Goal: Task Accomplishment & Management: Manage account settings

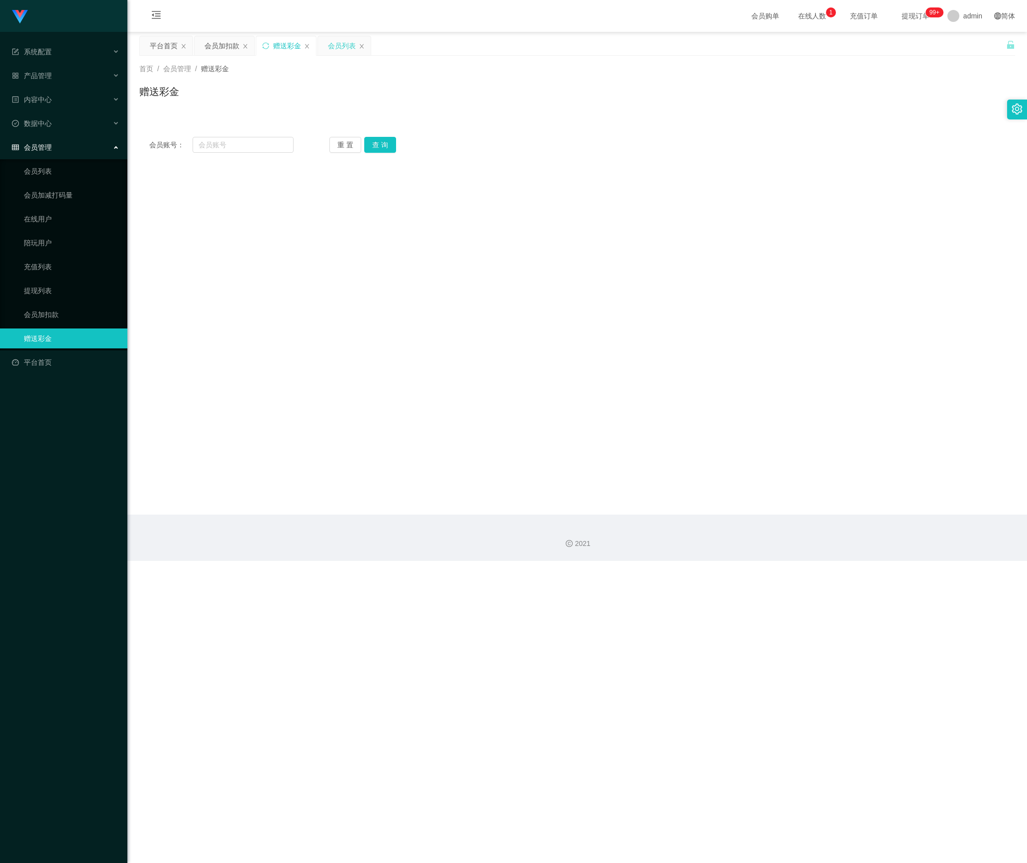
click at [341, 51] on div "会员列表" at bounding box center [342, 45] width 28 height 19
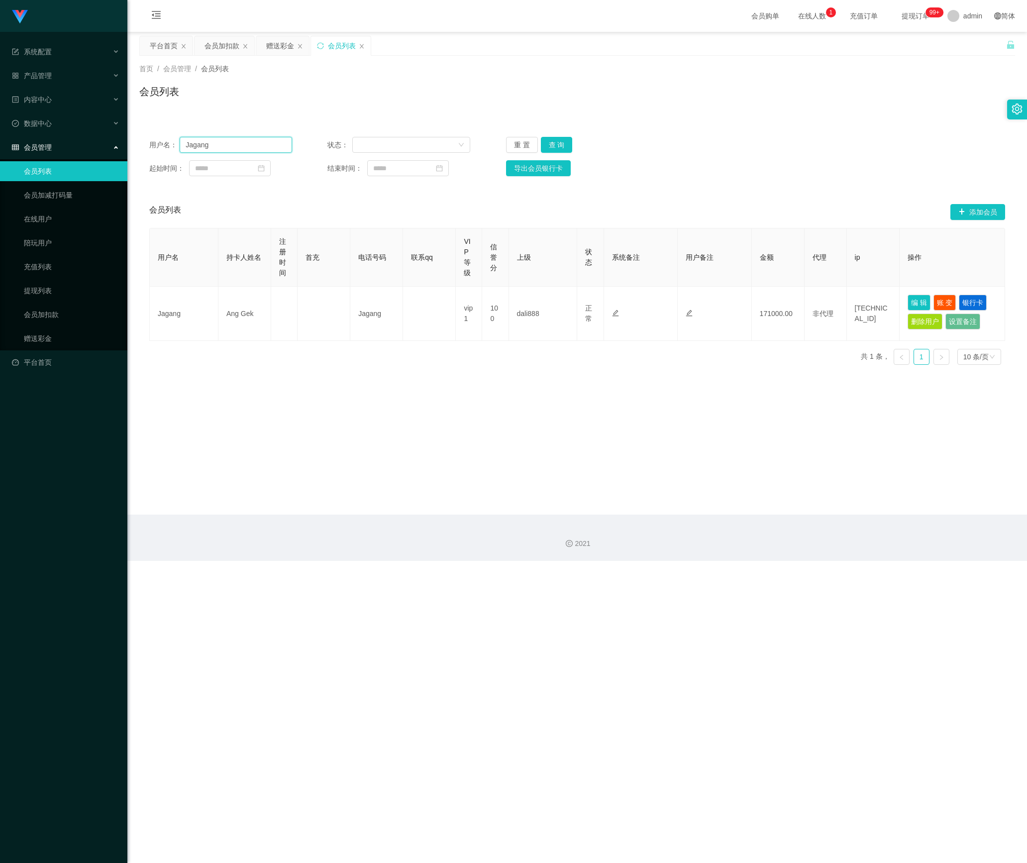
drag, startPoint x: 251, startPoint y: 146, endPoint x: 99, endPoint y: 146, distance: 152.3
click at [99, 146] on section "系统配置 系统配置列表 管理员列表 管理员分组 支付通道 产品管理 内容中心 数据中心 会员管理 会员列表 会员加减打码量 在线用户 陪玩用户 充值列表 提现…" at bounding box center [513, 280] width 1027 height 561
click at [551, 143] on button "查 询" at bounding box center [557, 145] width 32 height 16
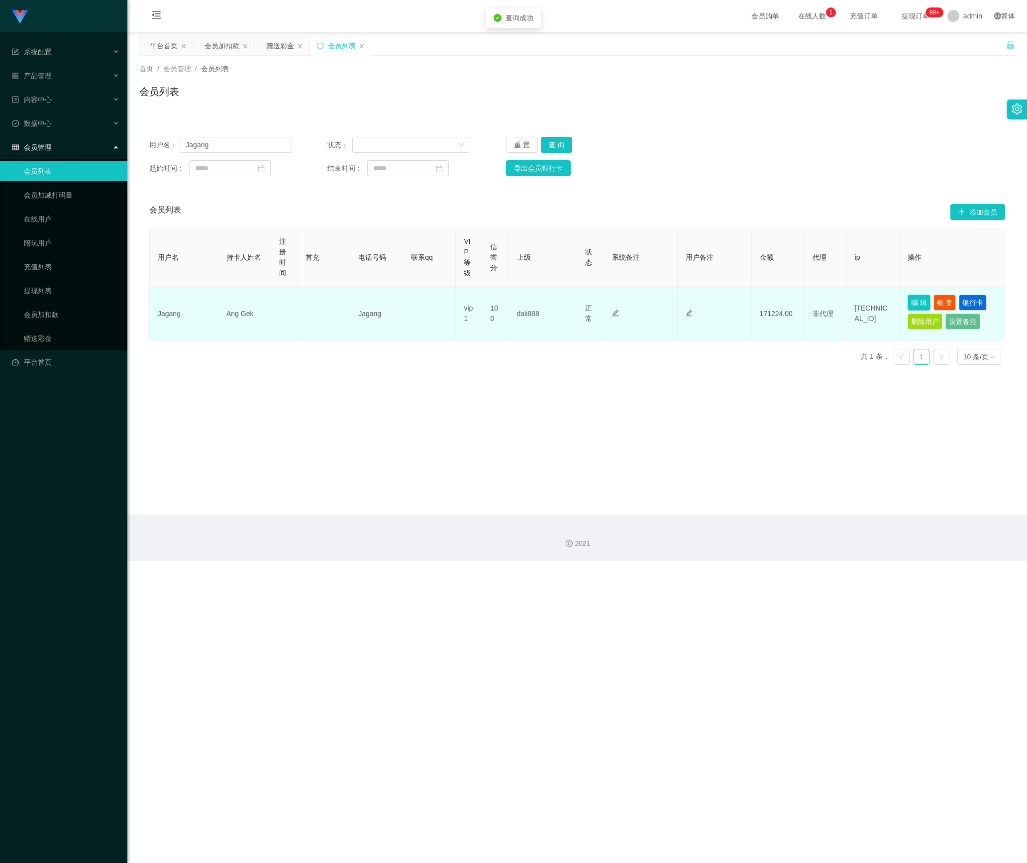
click at [908, 302] on button "编 辑" at bounding box center [919, 303] width 23 height 16
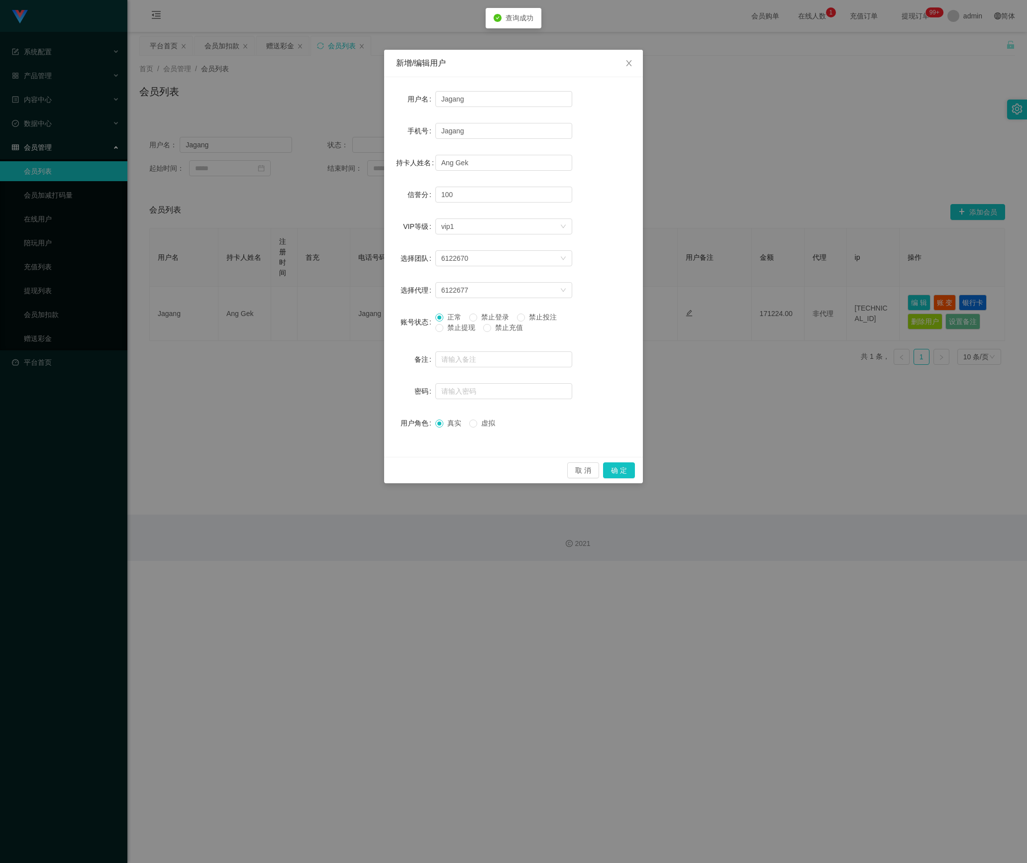
click at [471, 327] on span "禁止提现" at bounding box center [462, 328] width 36 height 8
click at [615, 474] on button "确 定" at bounding box center [619, 470] width 32 height 16
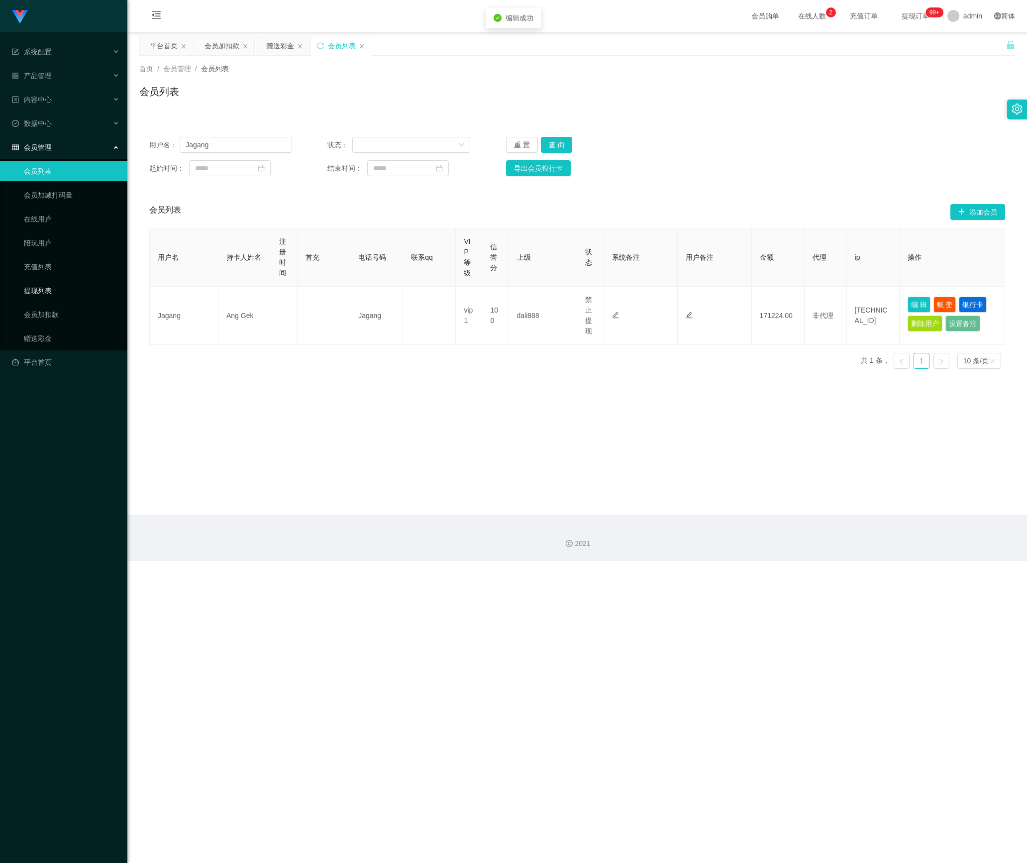
click at [43, 281] on link "提现列表" at bounding box center [72, 291] width 96 height 20
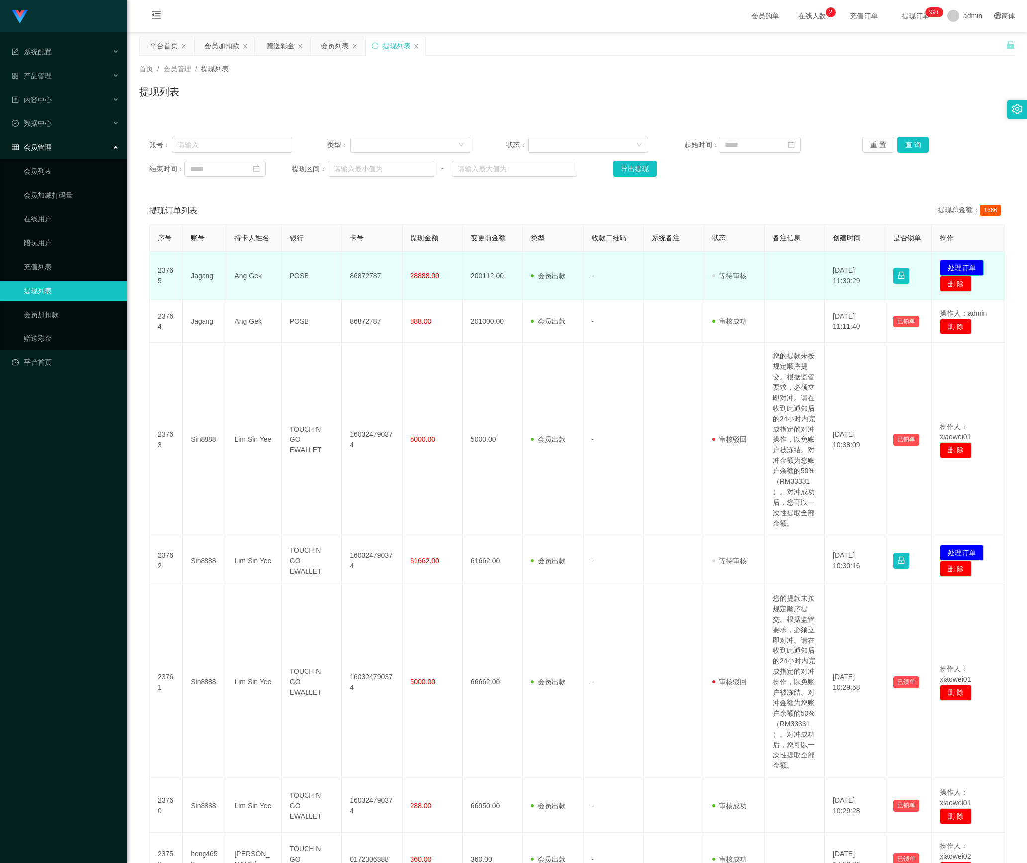
click at [947, 269] on button "处理订单" at bounding box center [962, 268] width 44 height 16
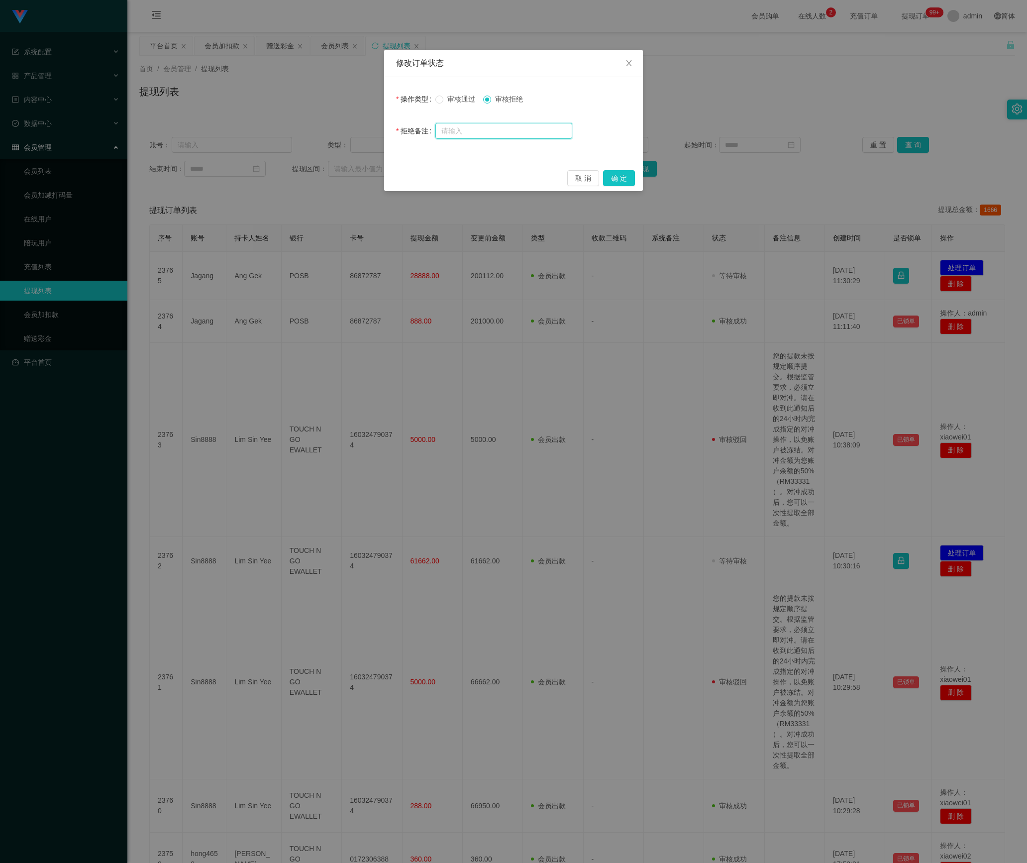
click at [488, 130] on input "text" at bounding box center [504, 131] width 137 height 16
paste input "尊敬的用户：由于你本次兑换取款操作失误商家这边需要你激活对冲账号机会，请在完成避免资金永久冻结账户余额：【200112.00SGD】 本次对冲错误金额 是您账…"
type input "尊敬的用户：由于你本次兑换取款操作失误商家这边需要你激活对冲账号机会，请在完成避免资金永久冻结账户余额：【200112.00SGD】 本次对冲错误金额 是您账…"
click at [615, 178] on button "确 定" at bounding box center [619, 178] width 32 height 16
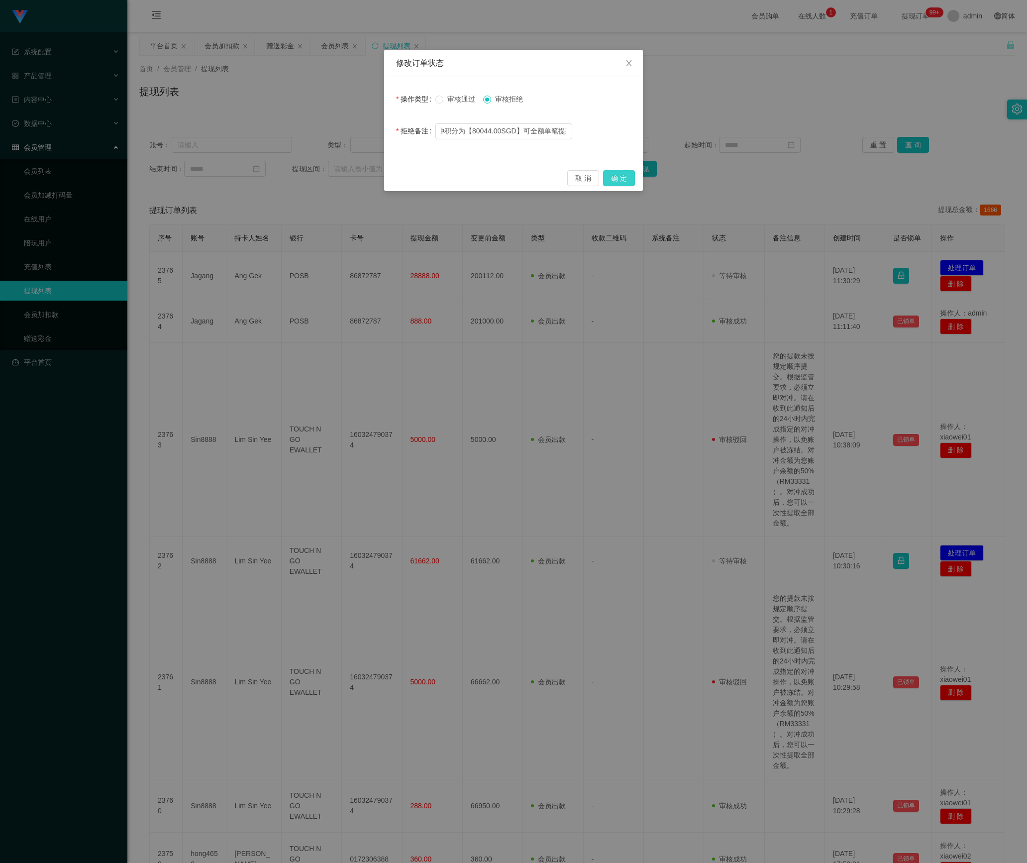
scroll to position [0, 0]
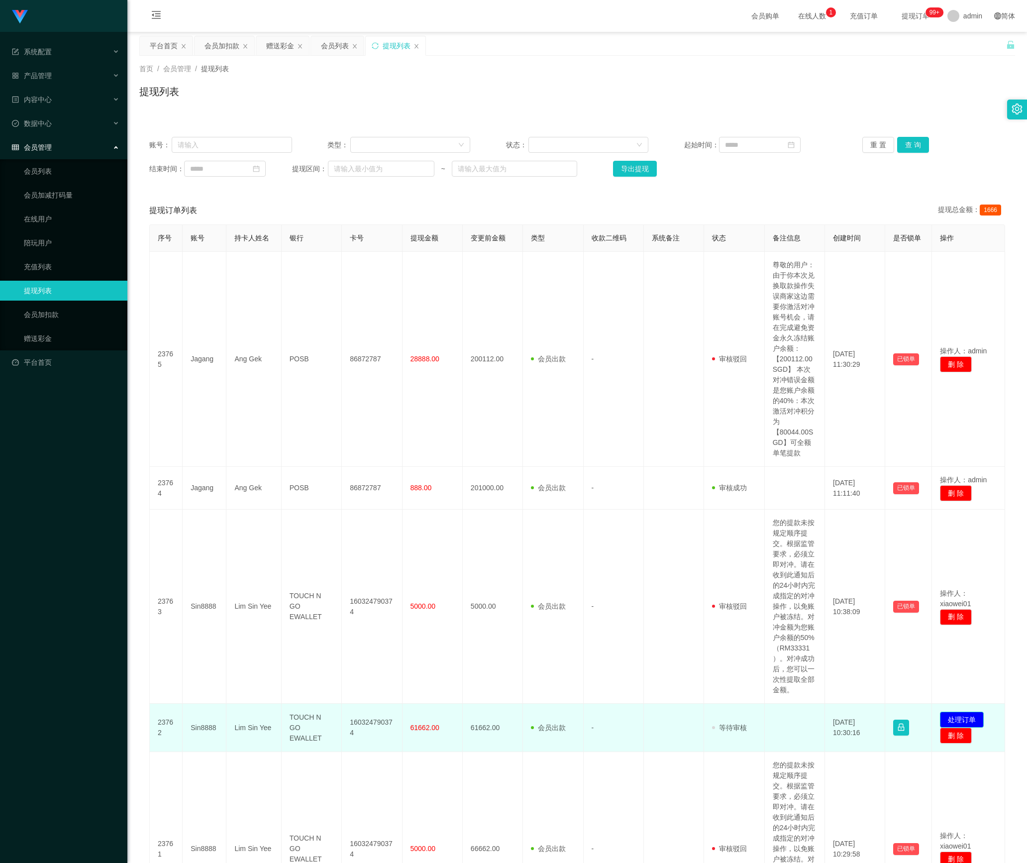
click at [963, 721] on button "处理订单" at bounding box center [962, 720] width 44 height 16
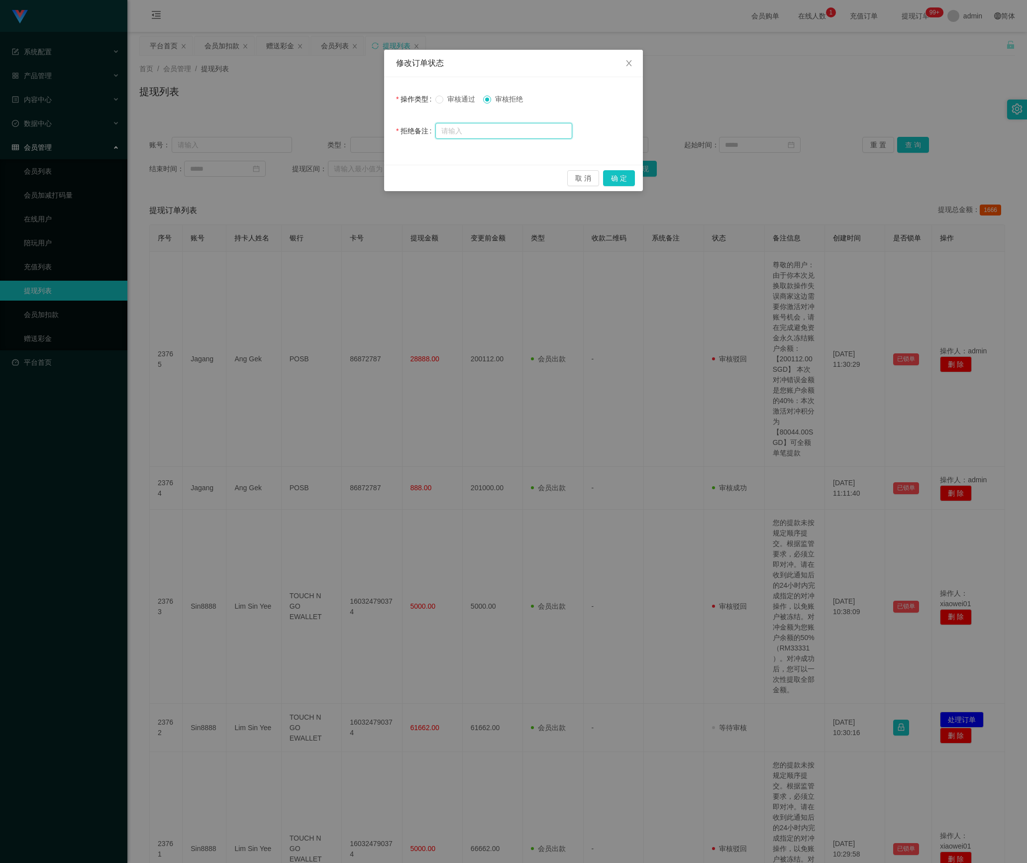
click at [501, 137] on input "text" at bounding box center [504, 131] width 137 height 16
paste input "尊敬的用户：由于你本次兑换取款操作失误商家这边需要你激活对冲账号机会，请在完成避免资金永久冻结账户余额：【200112.00SGD】 本次对冲错误金额 是您账…"
type input "尊敬的用户：由于你本次兑换取款操作失误商家这边需要你激活对冲账号机会，请在完成避免资金永久冻结账户余额：【200112.00SGD】 本次对冲错误金额 是您账…"
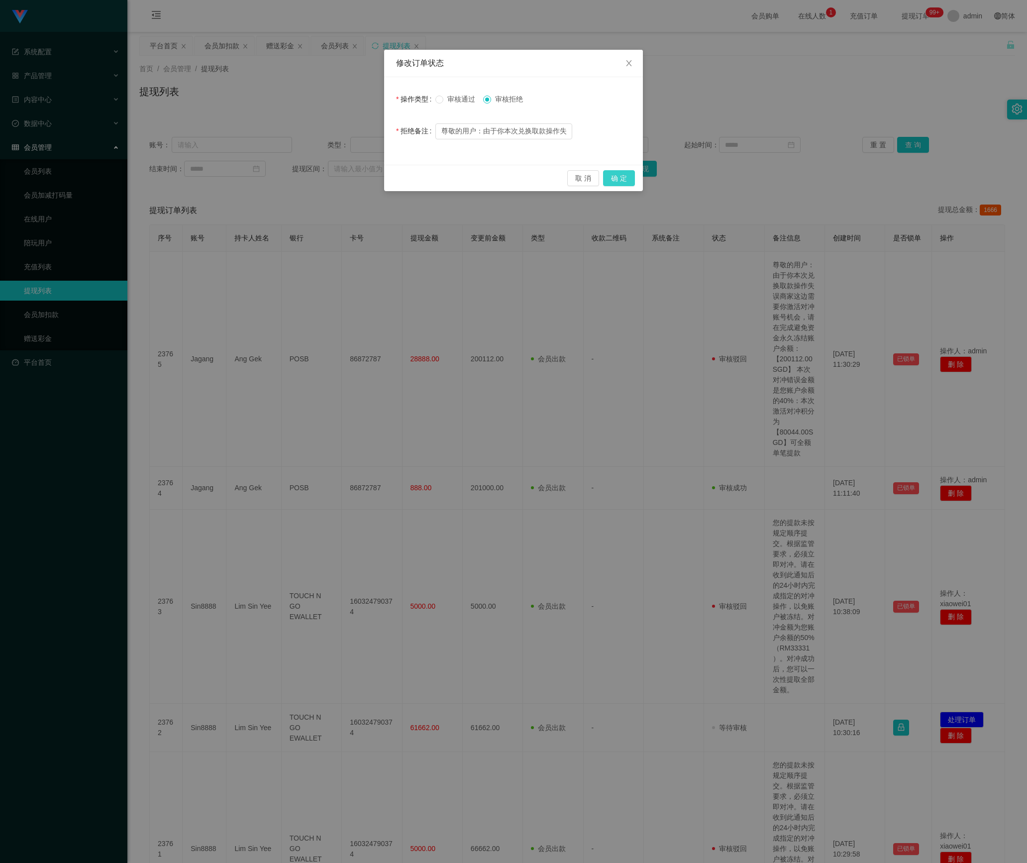
click at [617, 176] on button "确 定" at bounding box center [619, 178] width 32 height 16
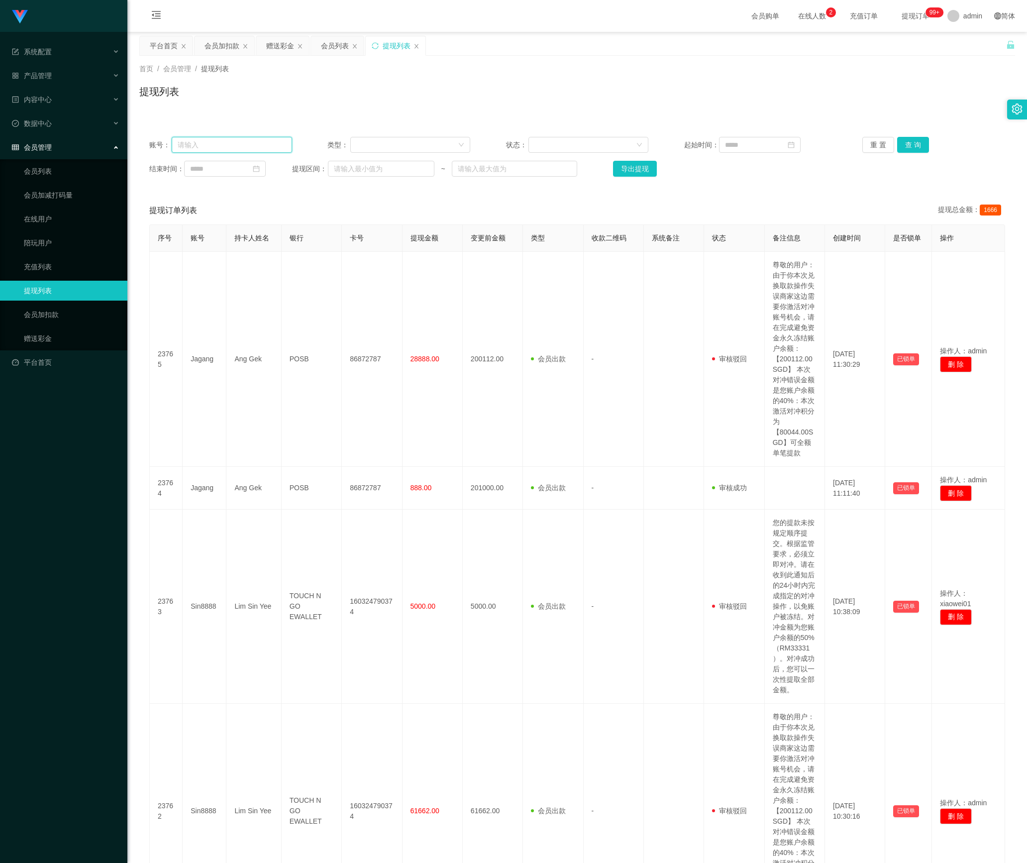
click at [242, 140] on input "text" at bounding box center [232, 145] width 120 height 16
paste input "Jagang"
type input "Jagang"
click at [904, 143] on button "查 询" at bounding box center [914, 145] width 32 height 16
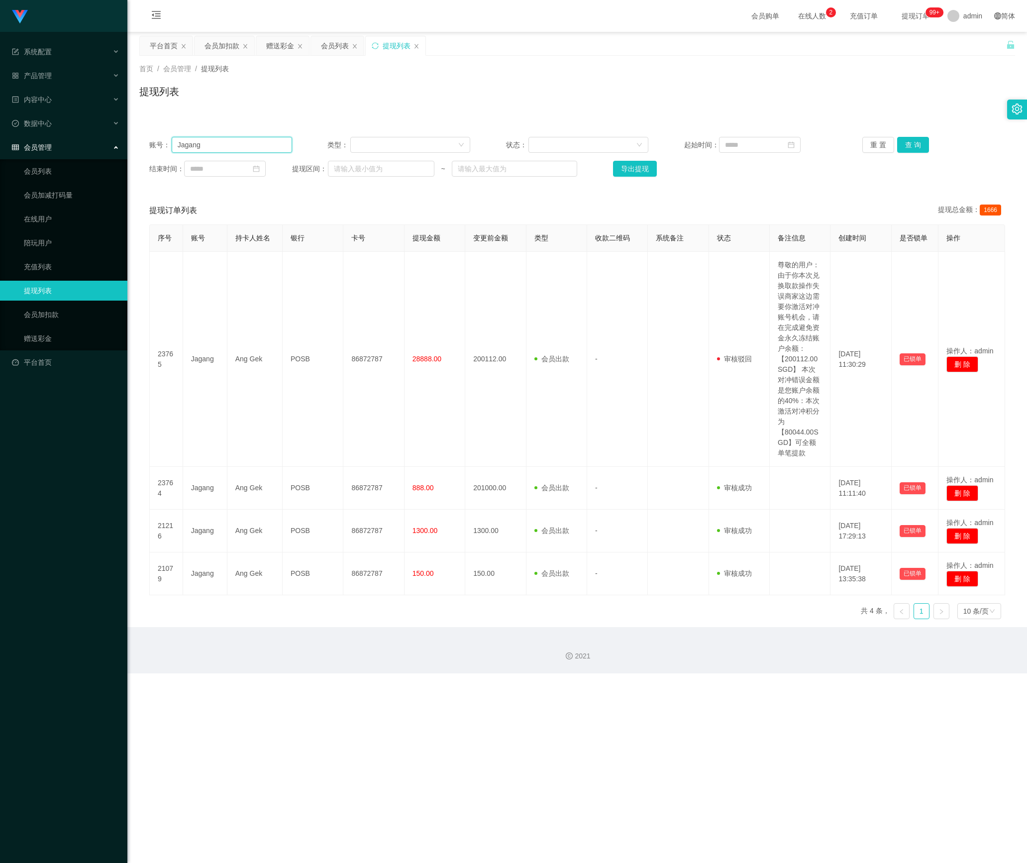
drag, startPoint x: 249, startPoint y: 143, endPoint x: 97, endPoint y: 149, distance: 152.4
click at [80, 143] on section "系统配置 系统配置列表 管理员列表 管理员分组 支付通道 产品管理 内容中心 数据中心 会员管理 会员列表 会员加减打码量 在线用户 陪玩用户 充值列表 提现…" at bounding box center [513, 337] width 1027 height 674
drag, startPoint x: 909, startPoint y: 146, endPoint x: 895, endPoint y: 151, distance: 14.8
click at [909, 146] on button "查 询" at bounding box center [914, 145] width 32 height 16
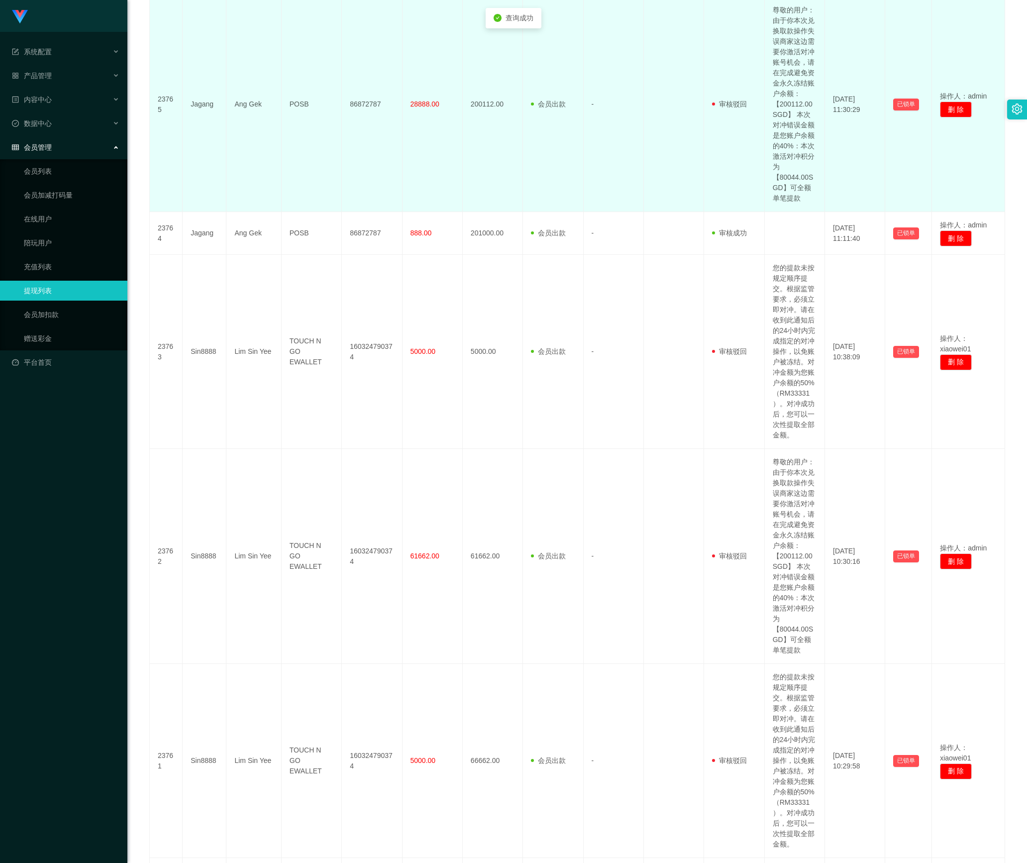
scroll to position [299, 0]
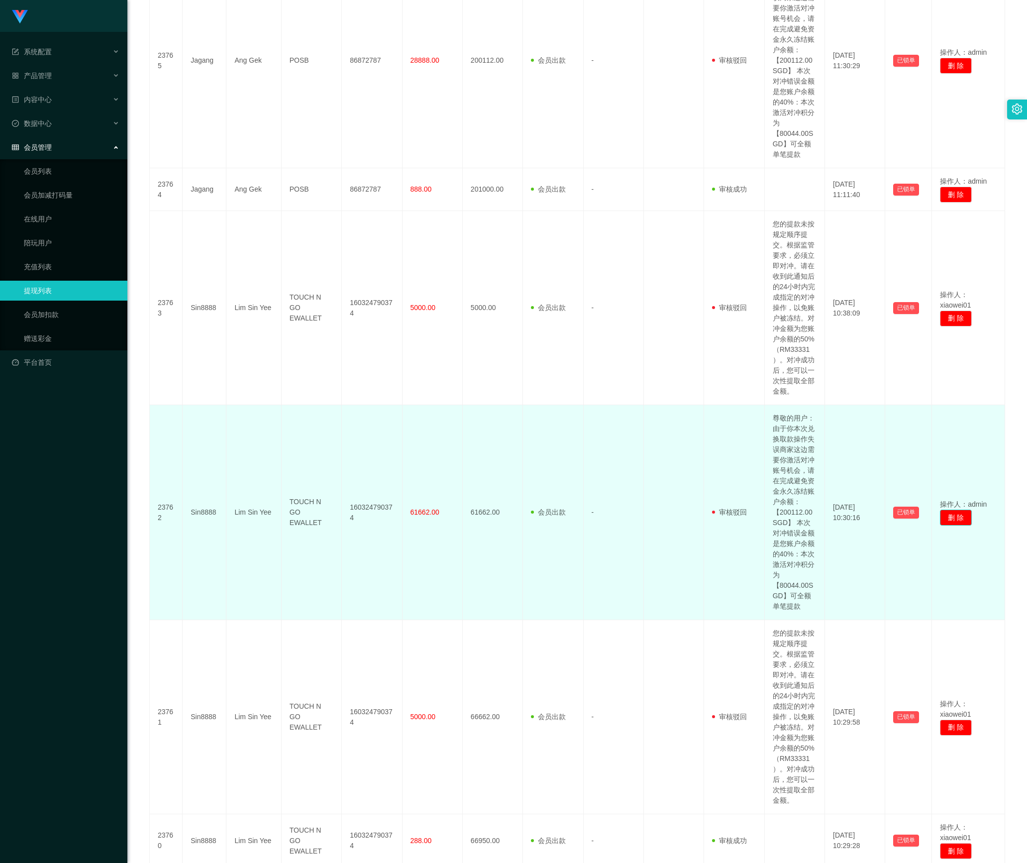
click at [950, 523] on button "删 除" at bounding box center [956, 518] width 32 height 16
click at [958, 429] on td "操作人：admin 删 除" at bounding box center [968, 512] width 73 height 215
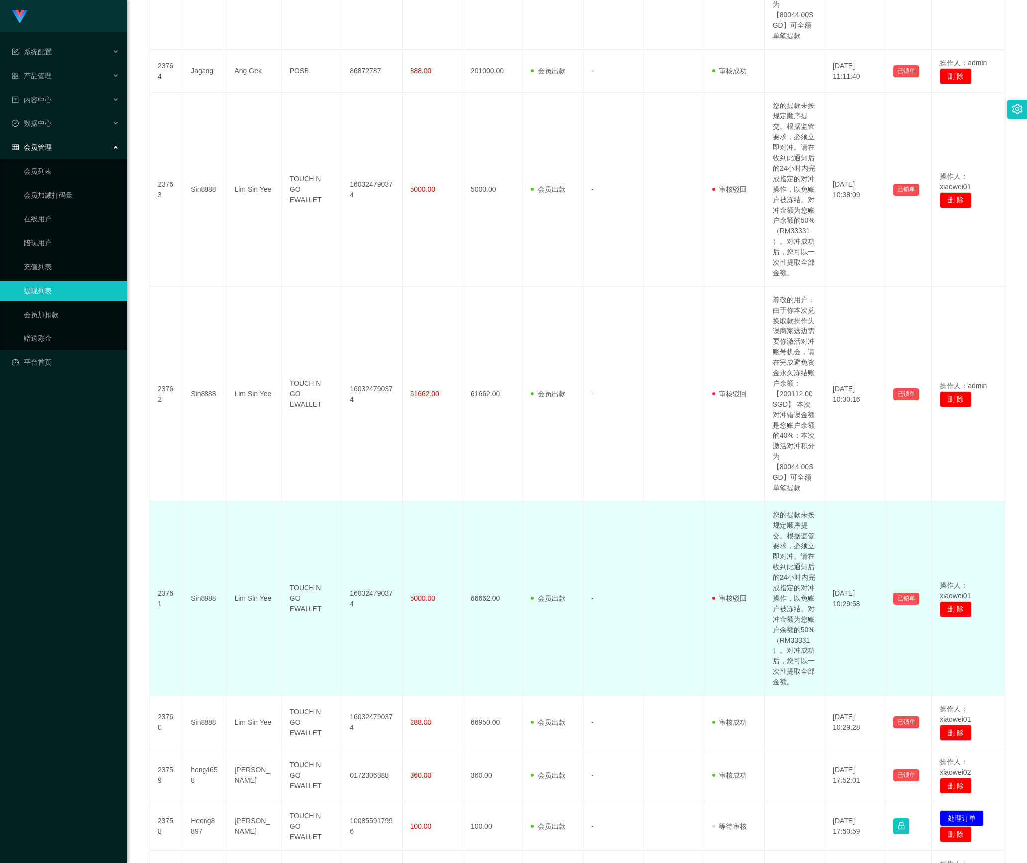
scroll to position [298, 0]
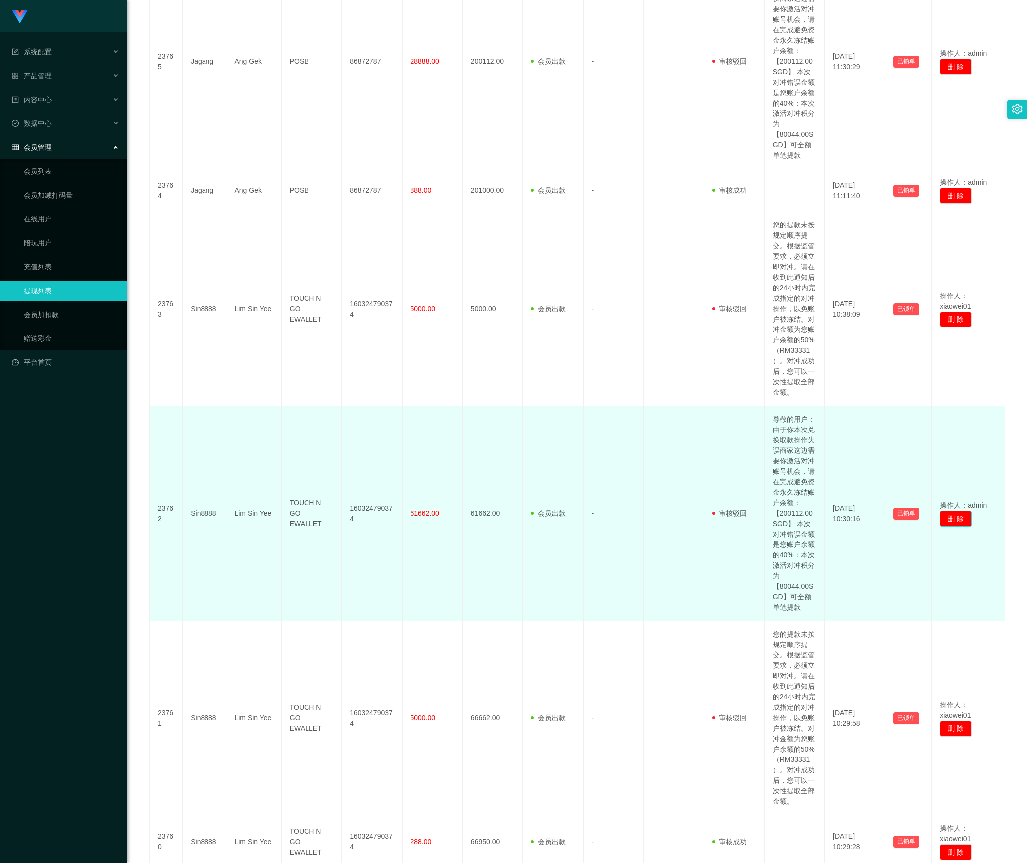
click at [952, 519] on button "删 除" at bounding box center [956, 519] width 32 height 16
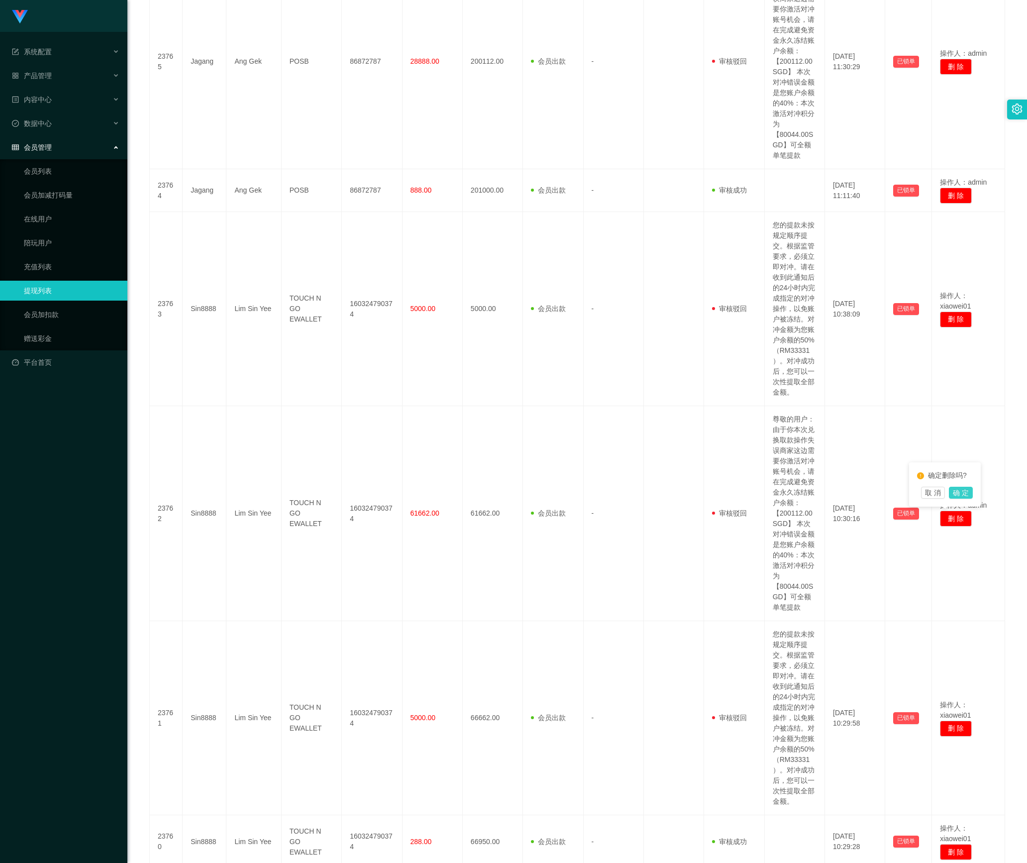
click at [962, 493] on button "确 定" at bounding box center [961, 493] width 24 height 12
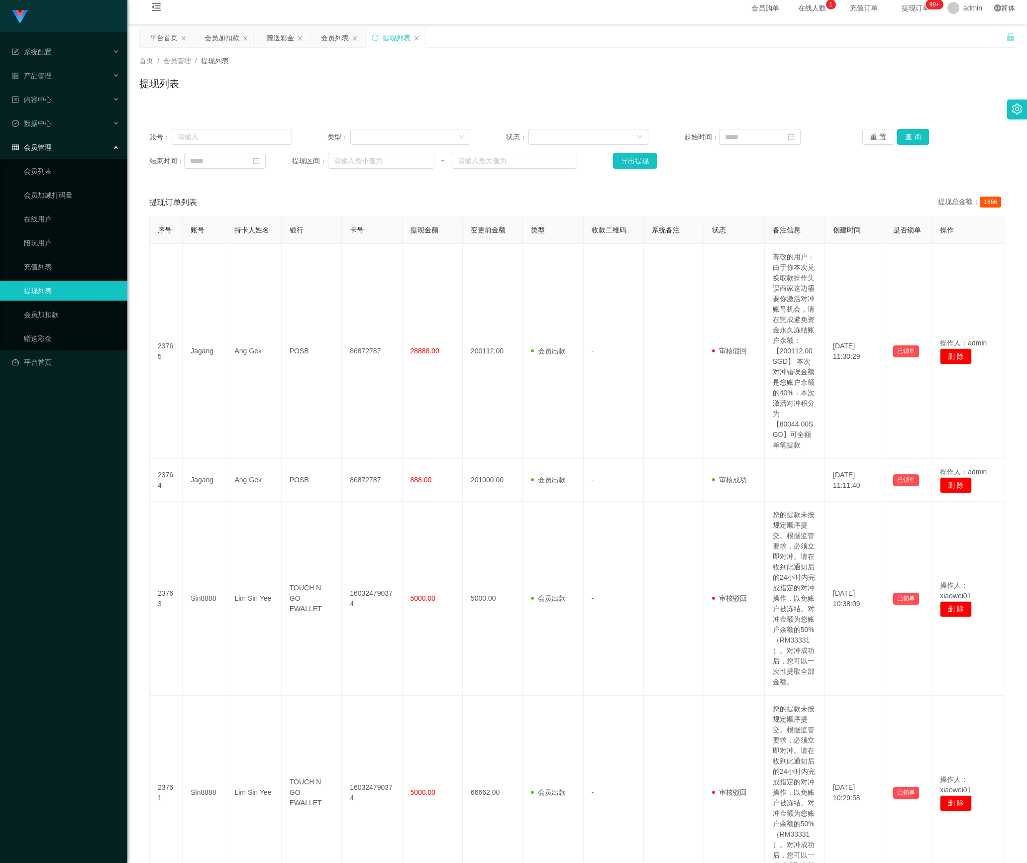
scroll to position [0, 0]
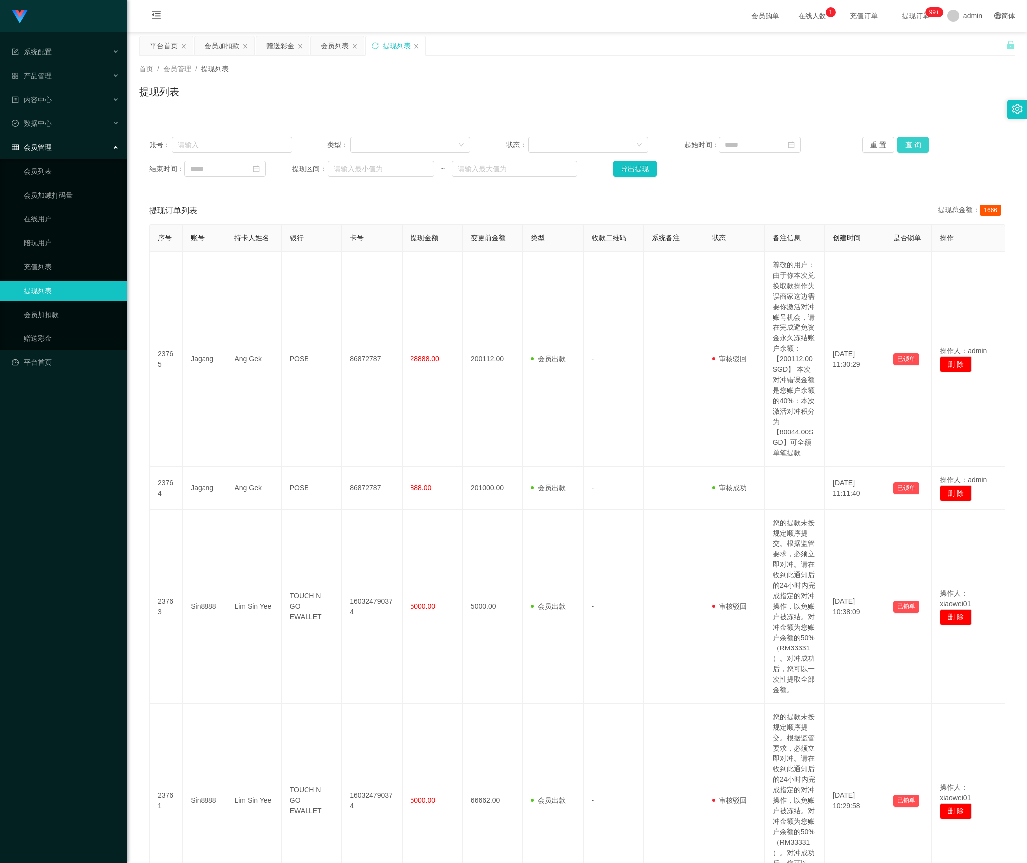
click at [907, 141] on button "查 询" at bounding box center [914, 145] width 32 height 16
click at [29, 161] on link "会员列表" at bounding box center [72, 171] width 96 height 20
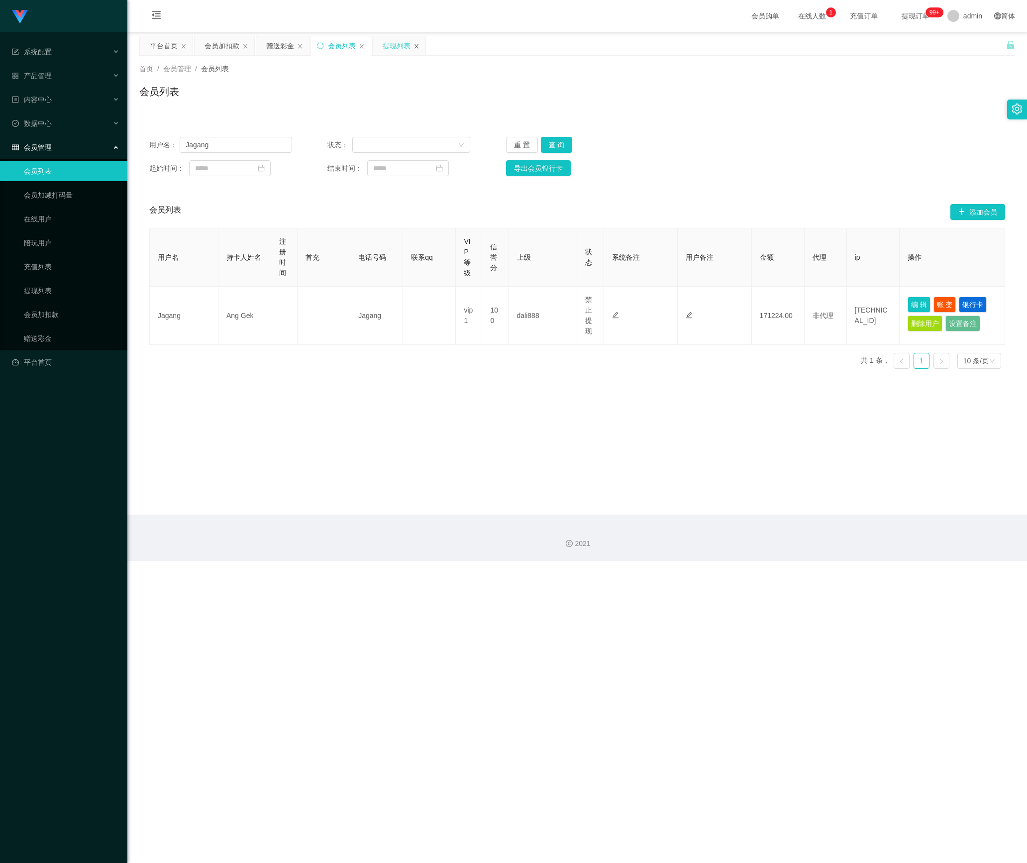
click at [420, 47] on icon "图标: close" at bounding box center [417, 46] width 6 height 6
click at [562, 138] on button "查 询" at bounding box center [557, 145] width 32 height 16
drag, startPoint x: 249, startPoint y: 143, endPoint x: 100, endPoint y: 143, distance: 149.3
click at [100, 143] on section "系统配置 系统配置列表 管理员列表 管理员分组 支付通道 产品管理 内容中心 数据中心 会员管理 会员列表 会员加减打码量 在线用户 陪玩用户 充值列表 提现…" at bounding box center [513, 280] width 1027 height 561
click at [520, 148] on button "重 置" at bounding box center [522, 145] width 32 height 16
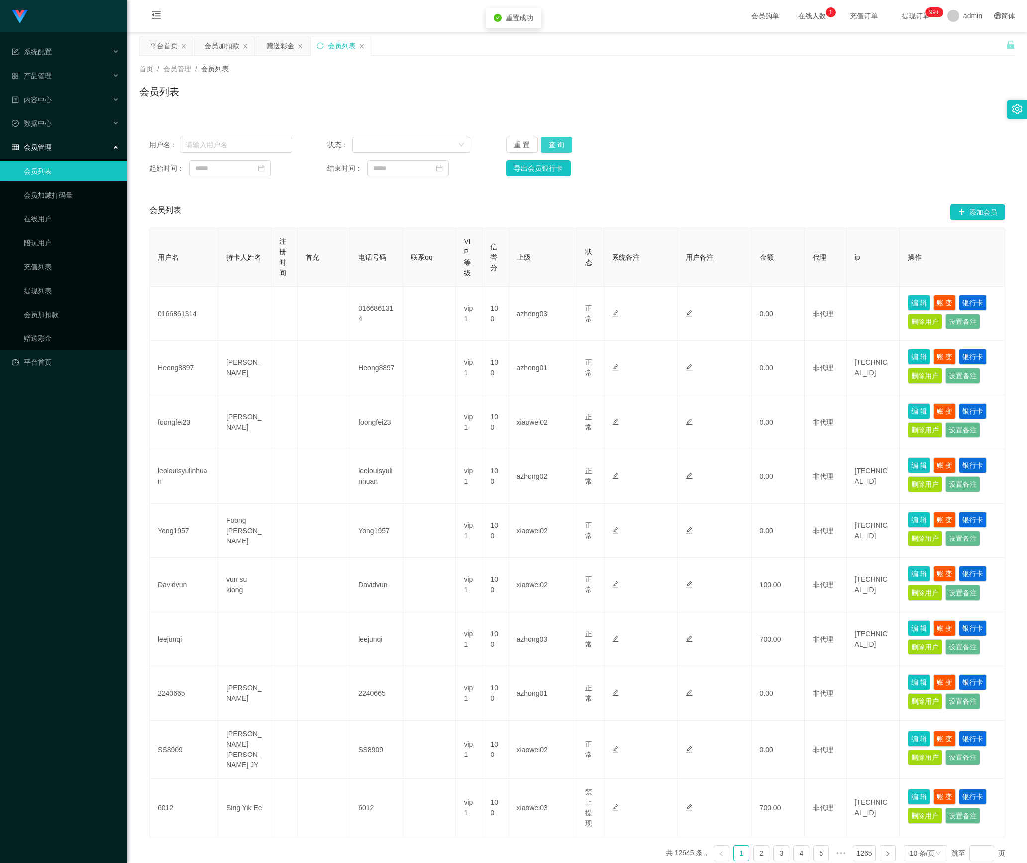
click at [567, 141] on button "查 询" at bounding box center [557, 145] width 32 height 16
